Goal: Entertainment & Leisure: Consume media (video, audio)

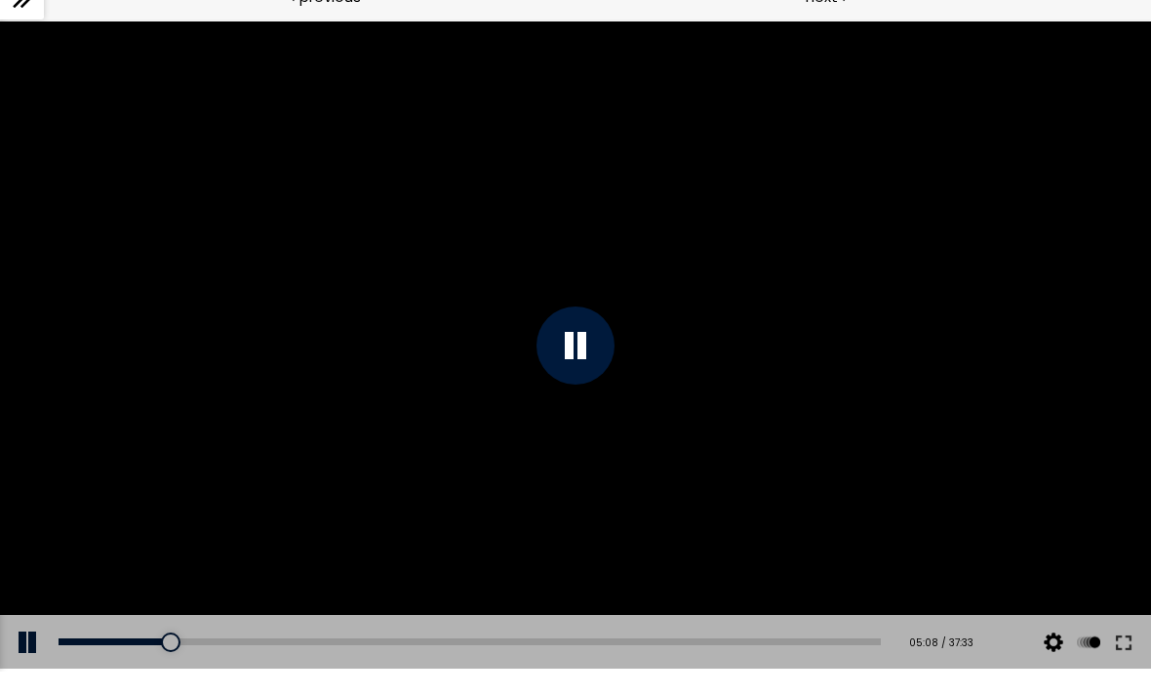
click at [1140, 632] on button at bounding box center [1123, 642] width 35 height 55
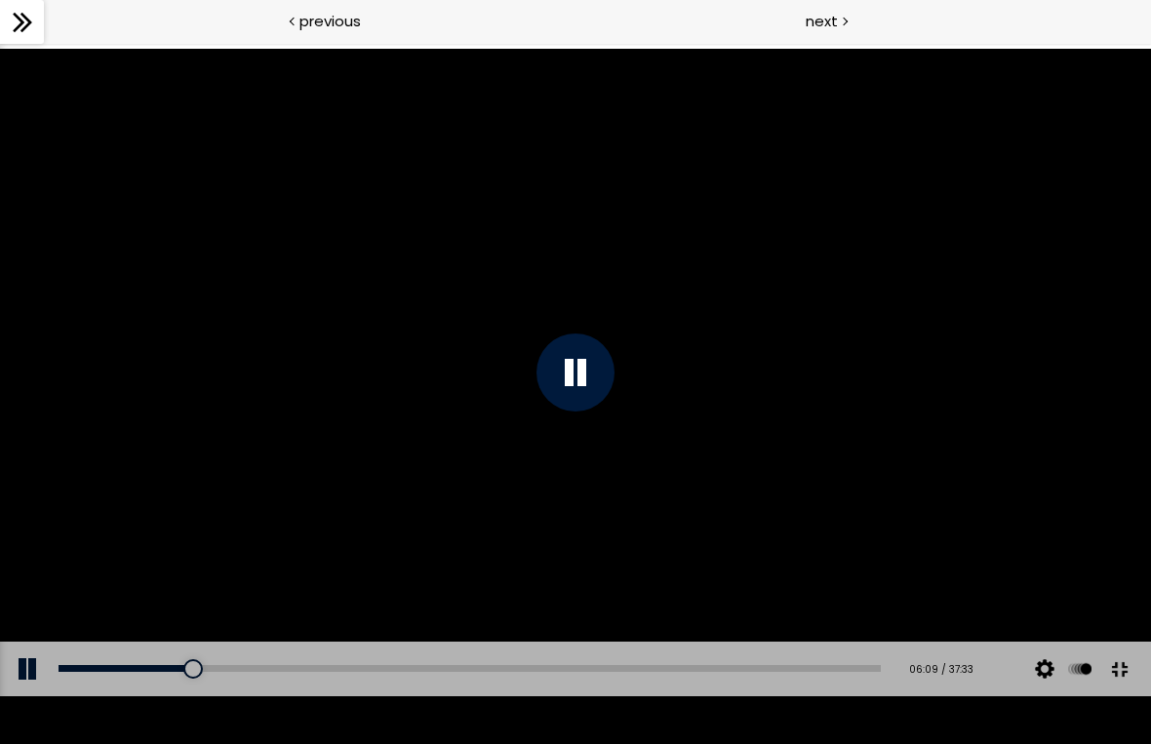
click at [582, 370] on div at bounding box center [576, 373] width 78 height 78
click at [531, 441] on div at bounding box center [575, 373] width 1151 height 648
click at [532, 441] on div at bounding box center [575, 373] width 1151 height 648
click at [762, 449] on div at bounding box center [575, 373] width 1151 height 648
click at [573, 355] on div at bounding box center [576, 373] width 78 height 78
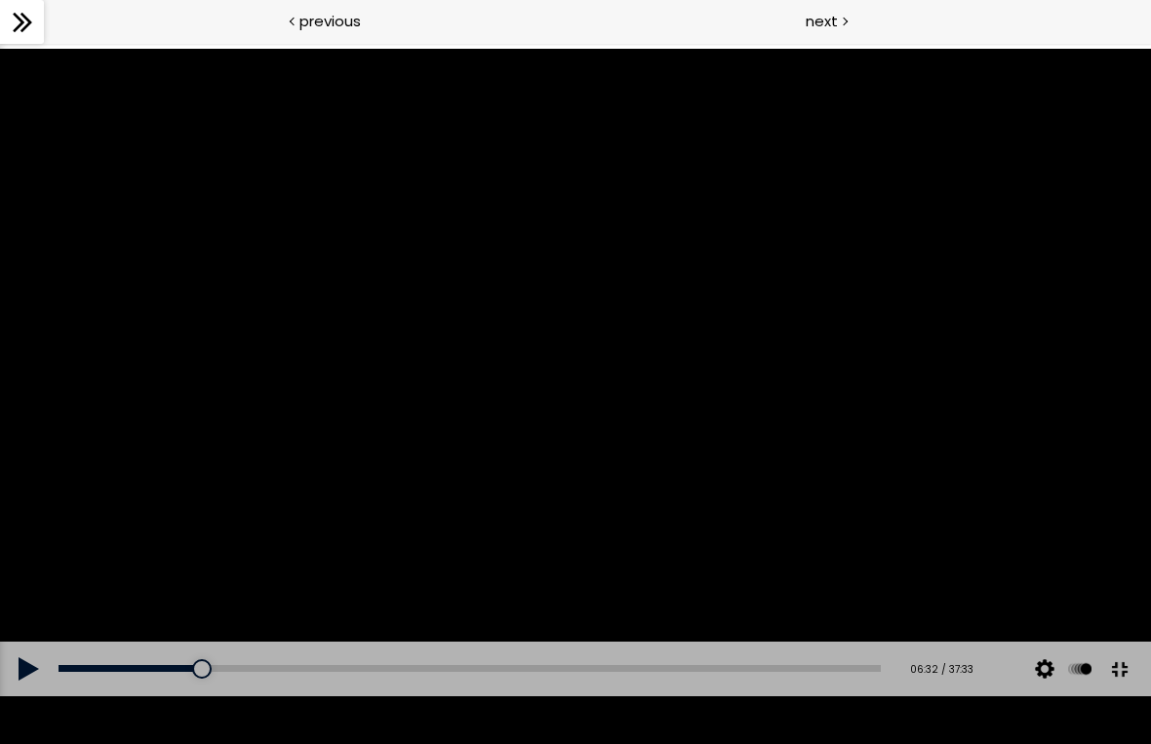
click at [949, 528] on div at bounding box center [575, 373] width 1151 height 648
click at [1039, 559] on div at bounding box center [575, 373] width 1151 height 648
click at [1032, 514] on div at bounding box center [575, 373] width 1151 height 648
click at [1010, 578] on div at bounding box center [575, 373] width 1151 height 648
click at [931, 453] on div at bounding box center [575, 373] width 1151 height 648
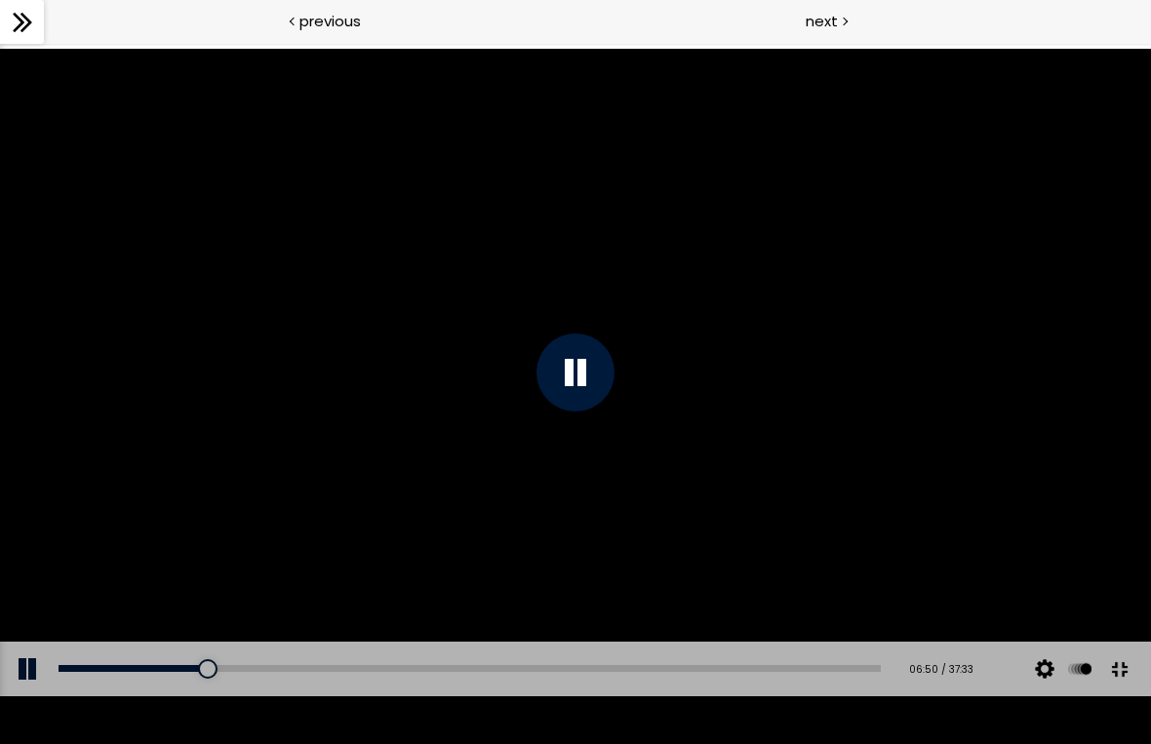
click at [1024, 569] on div at bounding box center [575, 373] width 1151 height 648
click at [949, 580] on div at bounding box center [575, 373] width 1151 height 648
click at [1024, 522] on div at bounding box center [575, 373] width 1151 height 648
click at [970, 613] on div at bounding box center [575, 373] width 1151 height 648
click at [1031, 583] on div at bounding box center [575, 373] width 1151 height 648
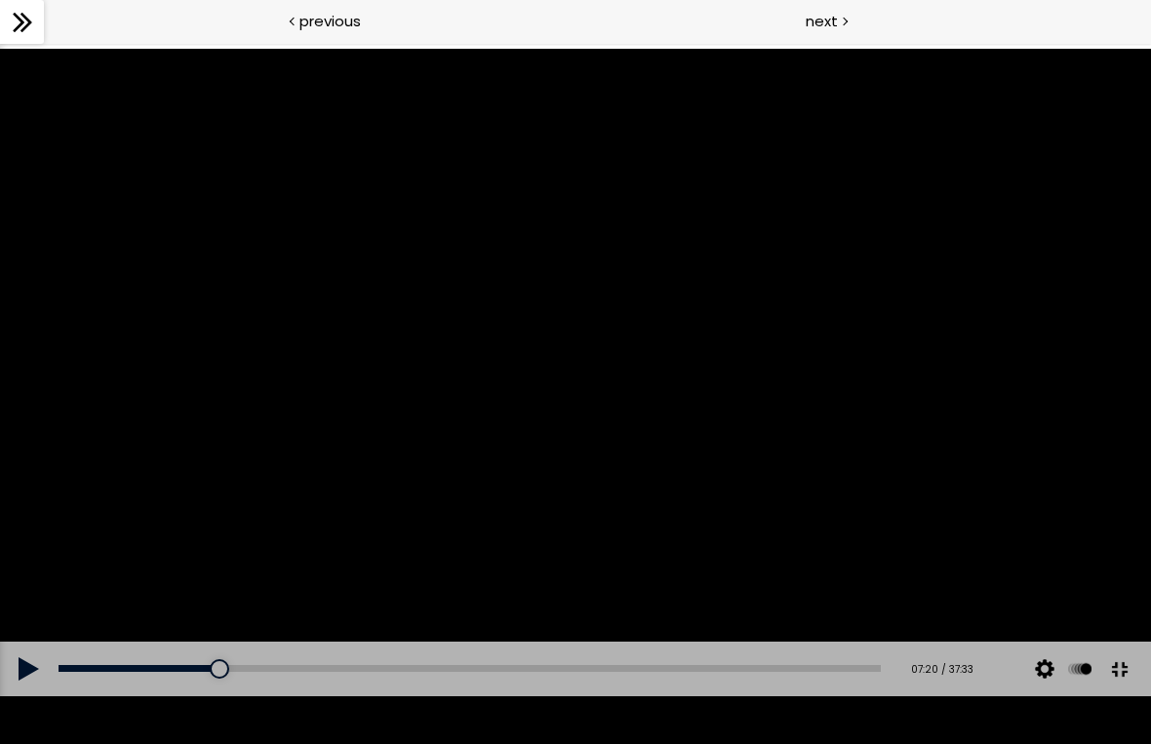
click at [939, 455] on div at bounding box center [575, 373] width 1151 height 648
click at [245, 672] on div "08:25" at bounding box center [470, 668] width 822 height 7
click at [239, 672] on div "07:00" at bounding box center [470, 668] width 822 height 7
click at [587, 365] on div at bounding box center [576, 373] width 78 height 78
click at [908, 433] on div at bounding box center [575, 373] width 1151 height 648
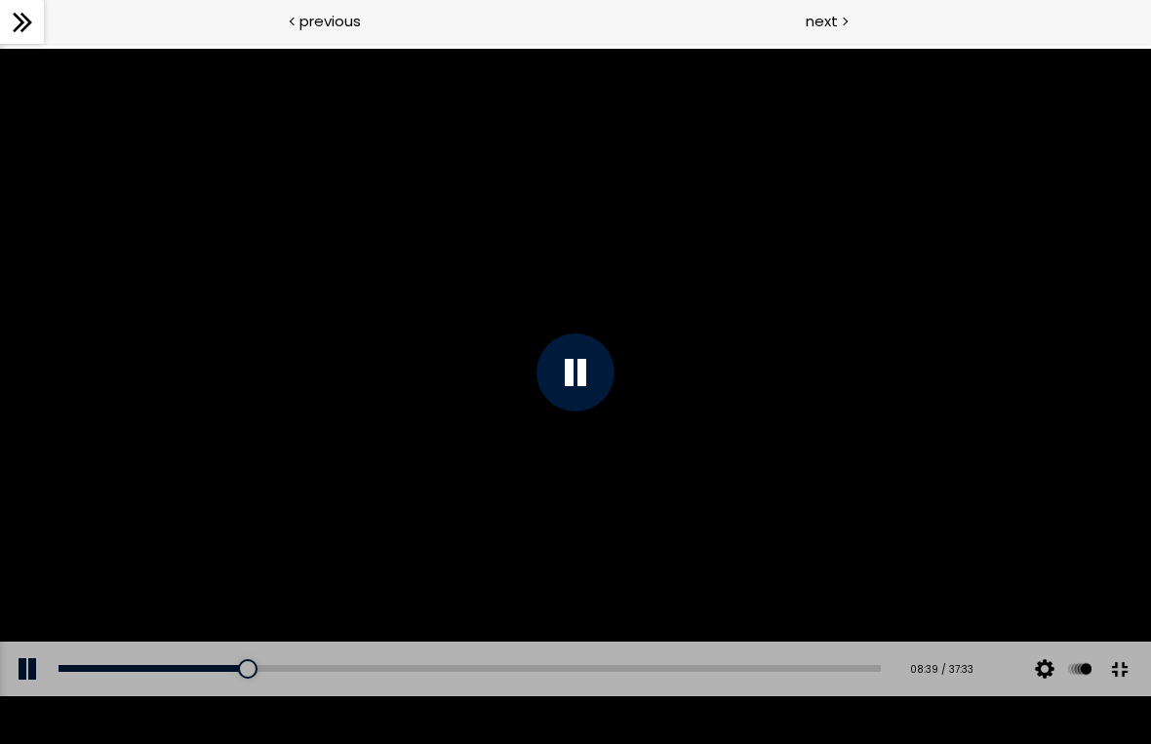
click at [945, 514] on div at bounding box center [575, 373] width 1151 height 648
